Goal: Task Accomplishment & Management: Manage account settings

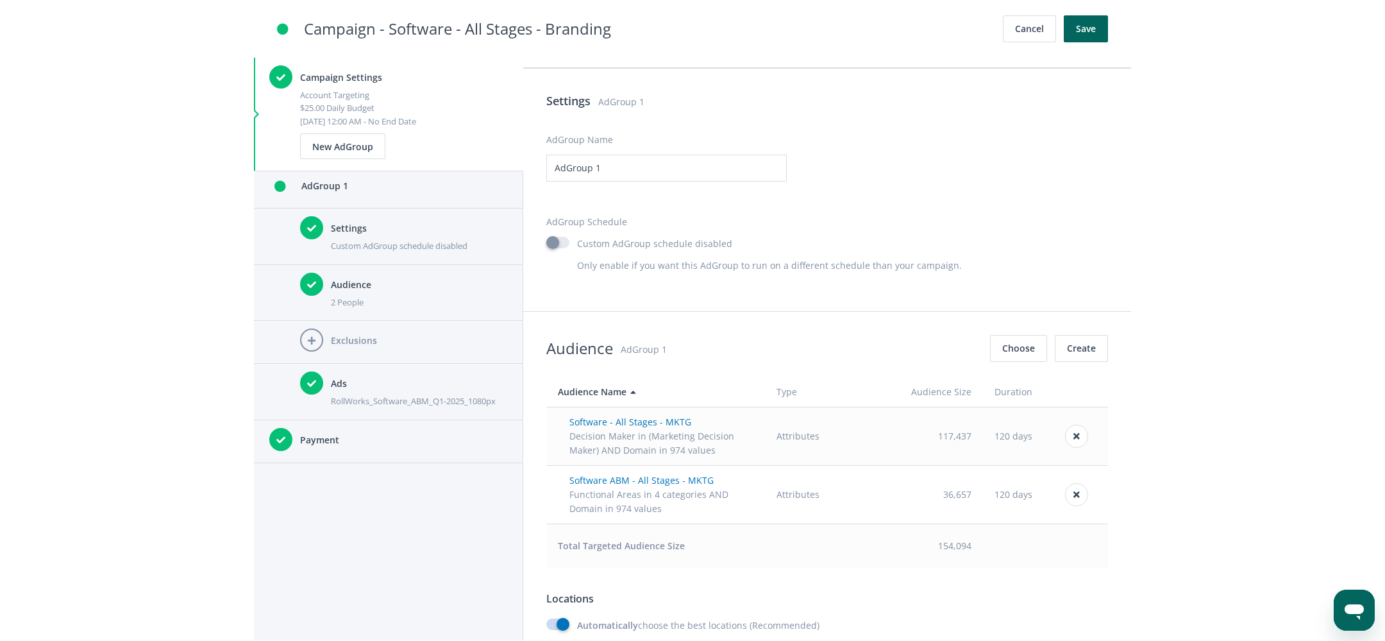
scroll to position [521, 0]
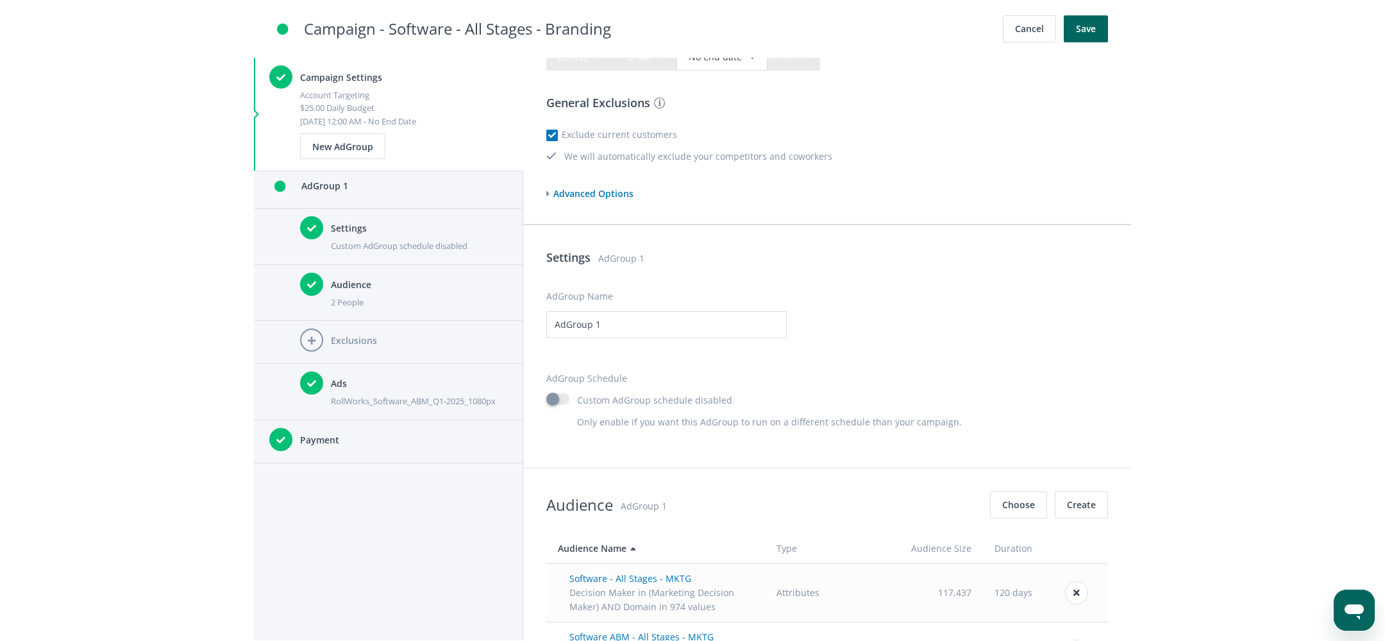
click at [614, 187] on span "Advanced Options" at bounding box center [592, 193] width 84 height 12
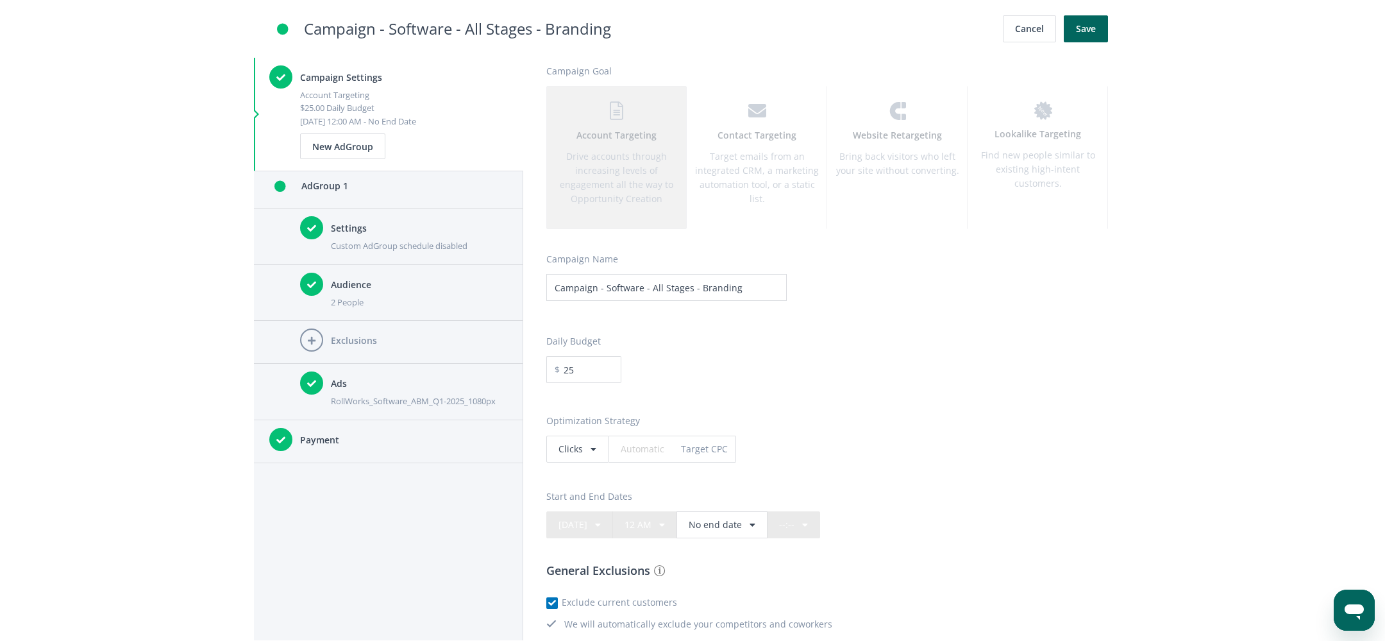
scroll to position [452, 0]
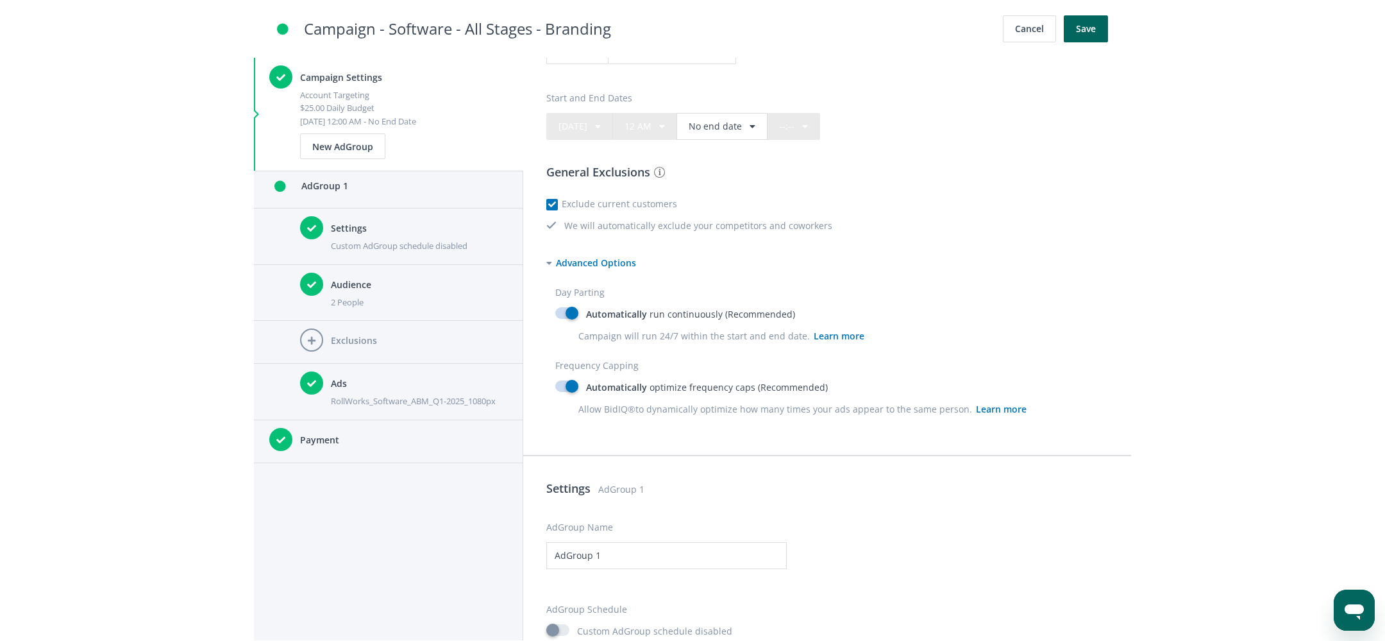
click at [575, 314] on label "Automatically run continuously (Recommended)" at bounding box center [827, 314] width 544 height 14
click at [564, 314] on input "Automatically run continuously (Recommended)" at bounding box center [559, 314] width 8 height 8
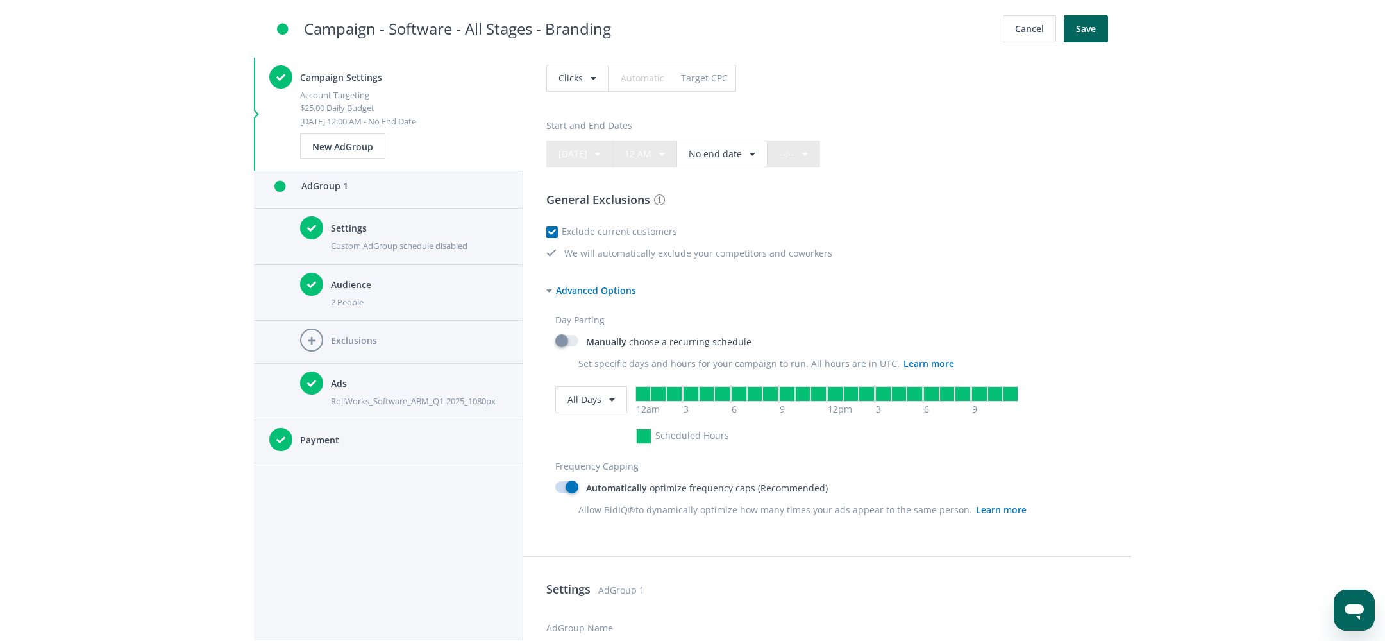
scroll to position [424, 0]
click at [598, 401] on span "All Days" at bounding box center [585, 400] width 34 height 12
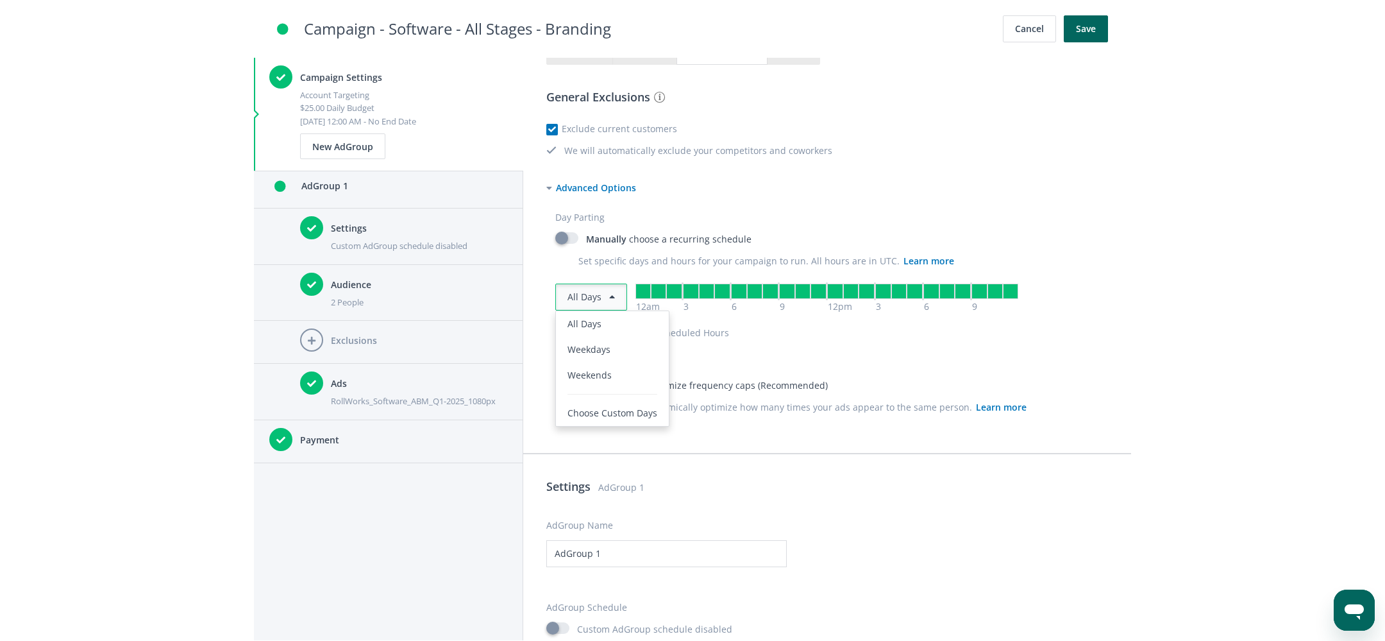
scroll to position [528, 0]
click at [580, 223] on div "Day Parting Manually choose a recurring schedule Set specific days and hours fo…" at bounding box center [827, 275] width 544 height 131
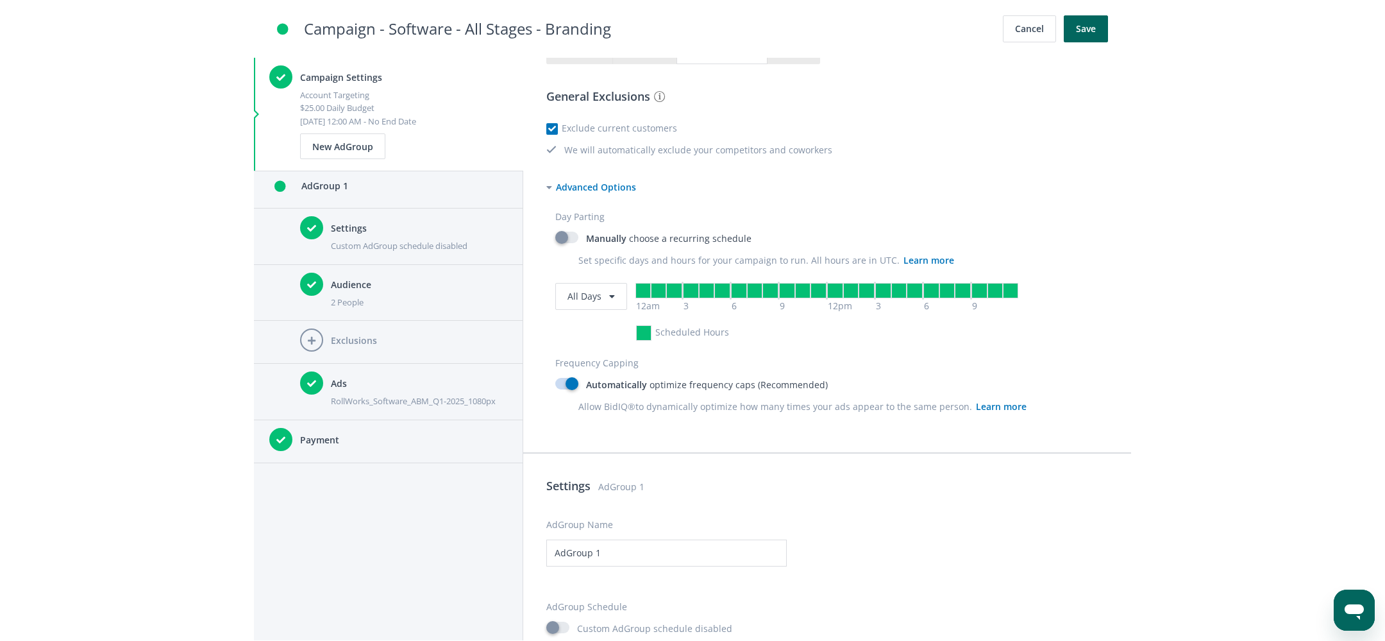
click at [566, 232] on label "Manually choose a recurring schedule" at bounding box center [827, 239] width 544 height 14
click at [564, 234] on input "Manually choose a recurring schedule" at bounding box center [559, 238] width 8 height 8
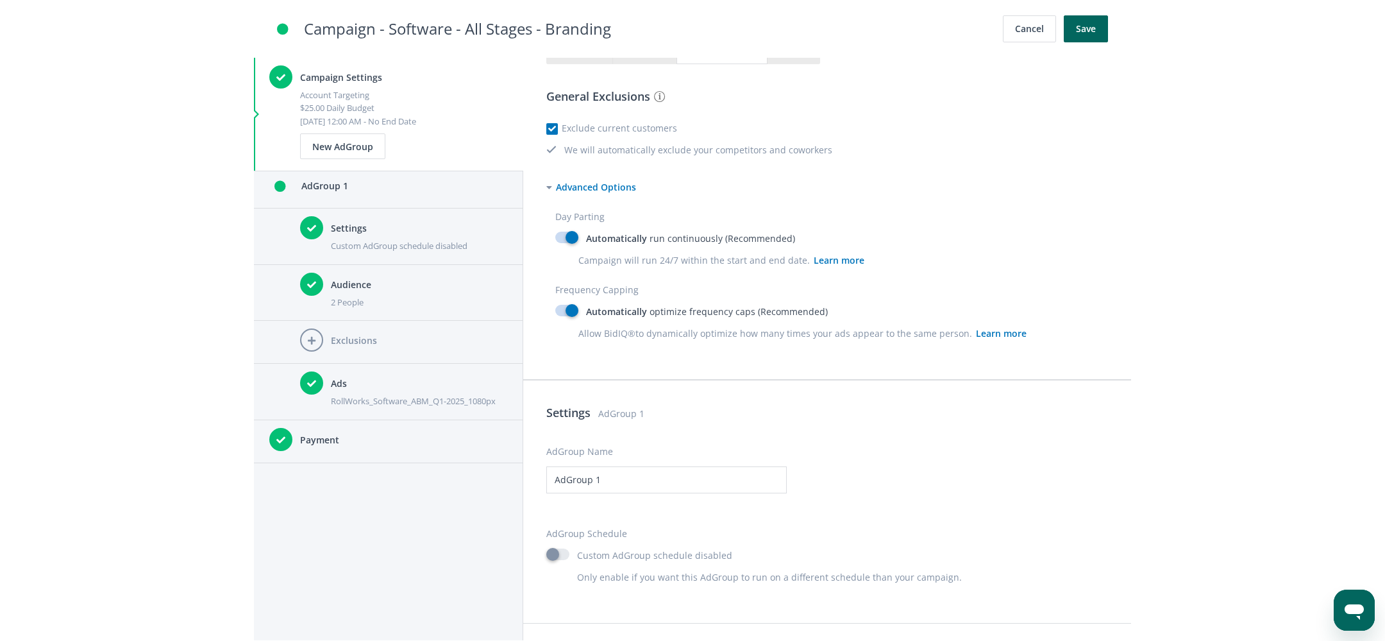
click at [569, 239] on label "Automatically run continuously (Recommended)" at bounding box center [827, 239] width 544 height 14
click at [564, 239] on input "Automatically run continuously (Recommended)" at bounding box center [559, 238] width 8 height 8
checkbox input "false"
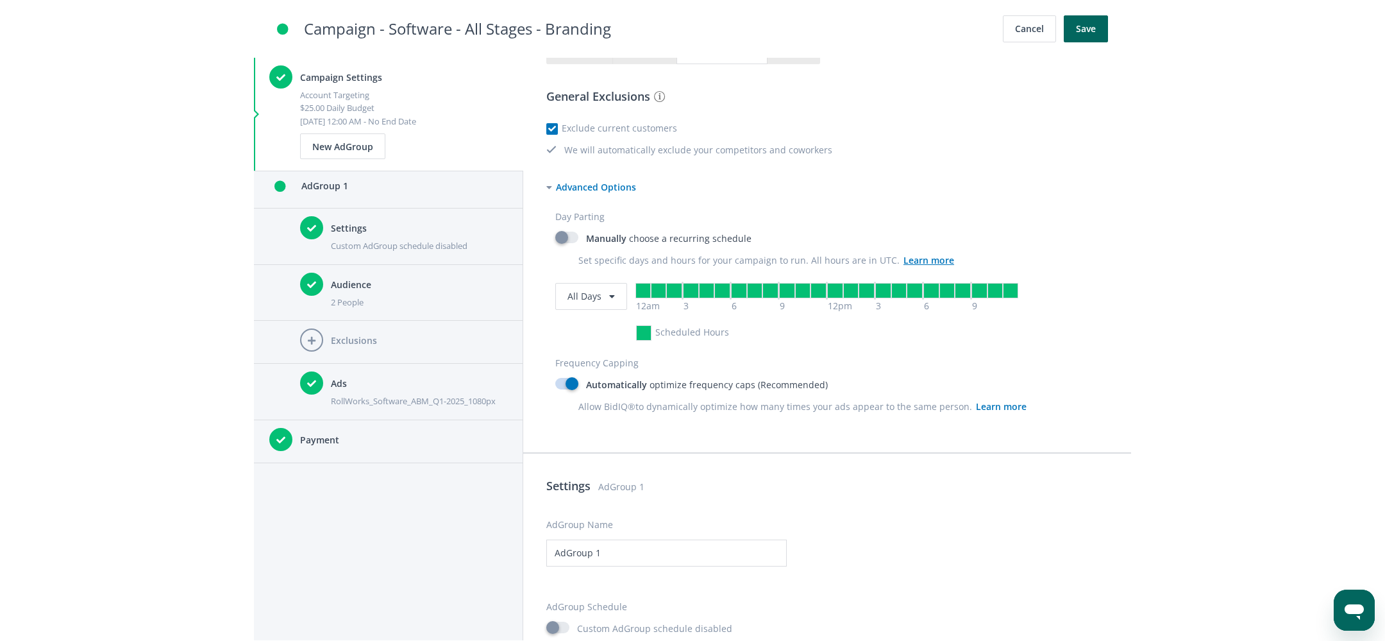
scroll to position [350, 0]
